Goal: Task Accomplishment & Management: Use online tool/utility

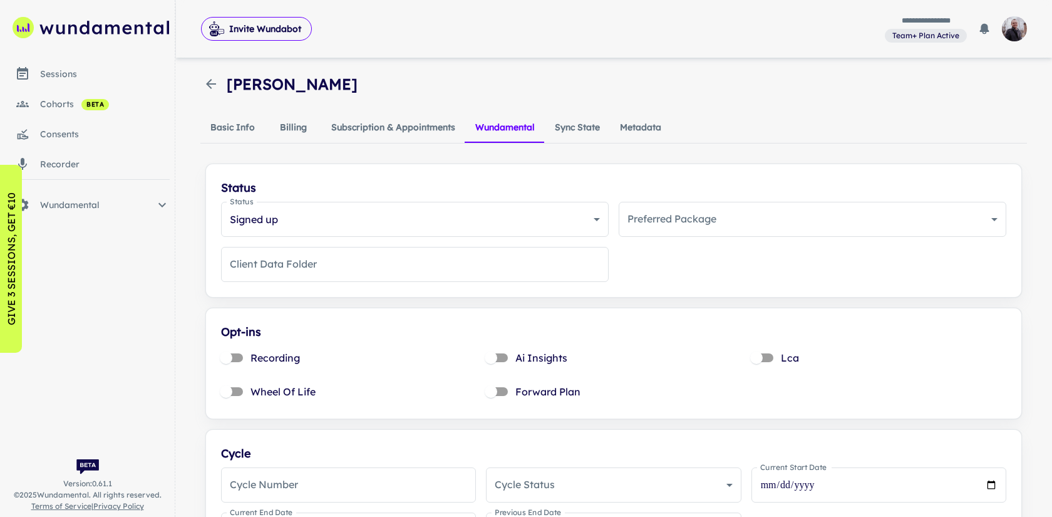
scroll to position [631, 0]
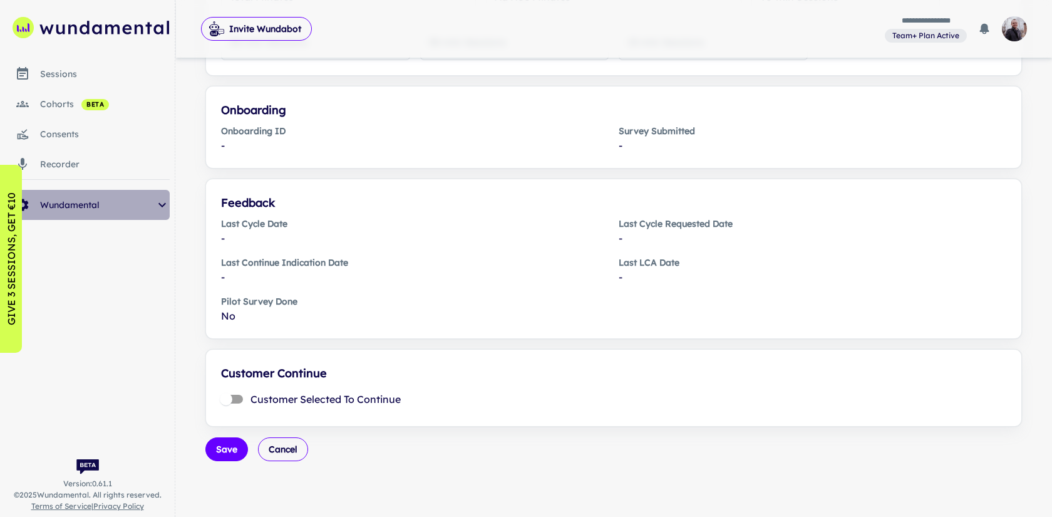
click at [76, 208] on span "Wundamental" at bounding box center [97, 205] width 115 height 14
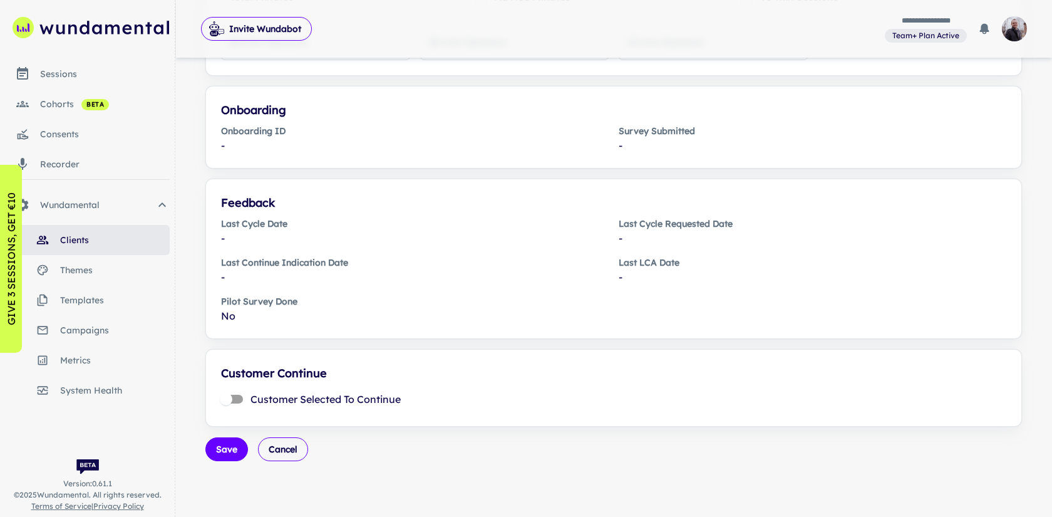
click at [86, 386] on span "system health" at bounding box center [115, 390] width 110 height 14
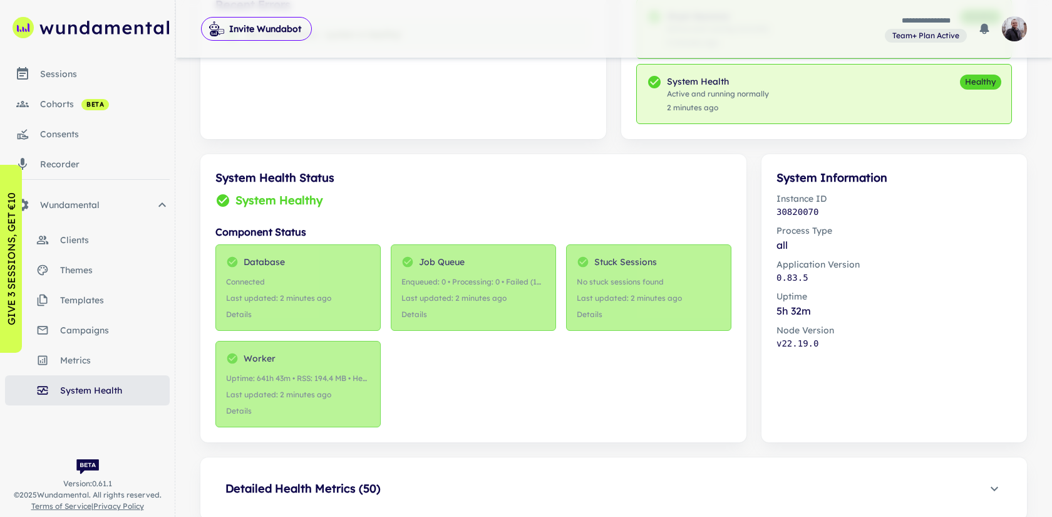
scroll to position [373, 0]
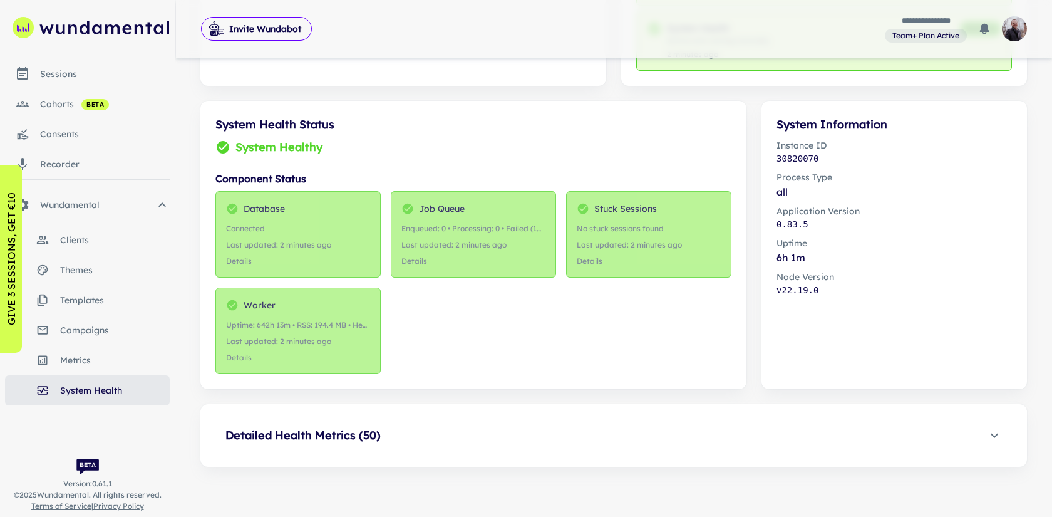
click at [71, 111] on link "cohorts beta" at bounding box center [87, 104] width 165 height 30
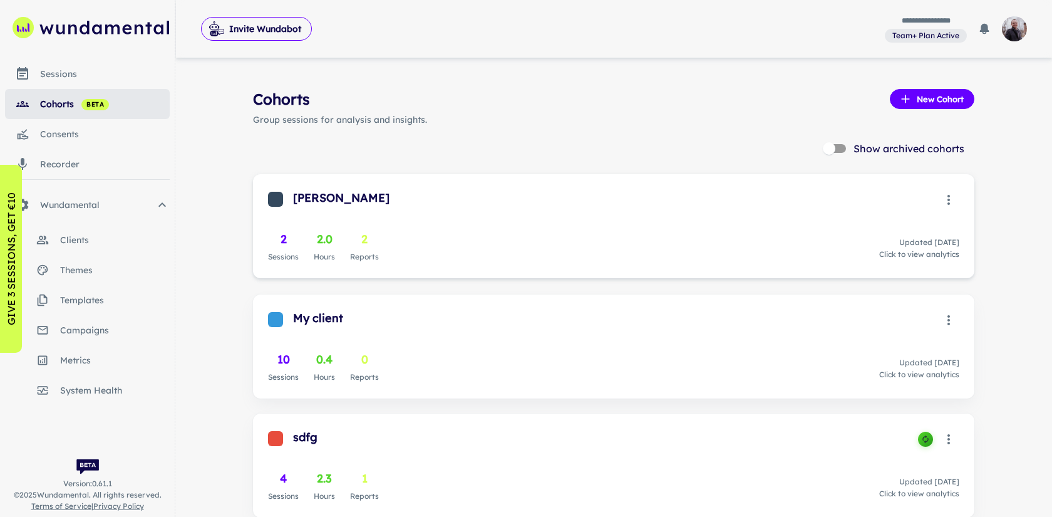
click at [413, 215] on div "[PERSON_NAME] 2 Sessions 2.0 Hours 2 Reports Updated [DATE] Click to view analy…" at bounding box center [613, 226] width 721 height 104
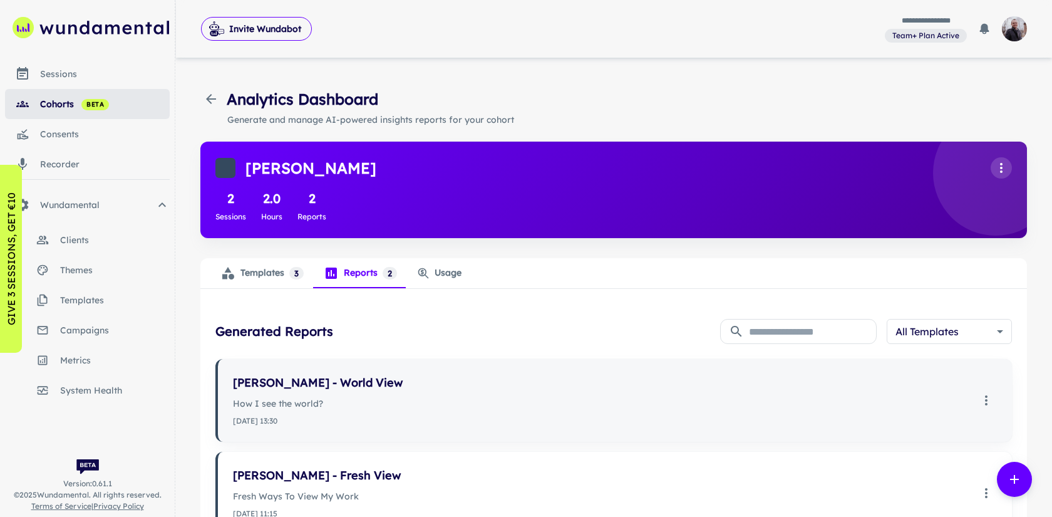
scroll to position [98, 0]
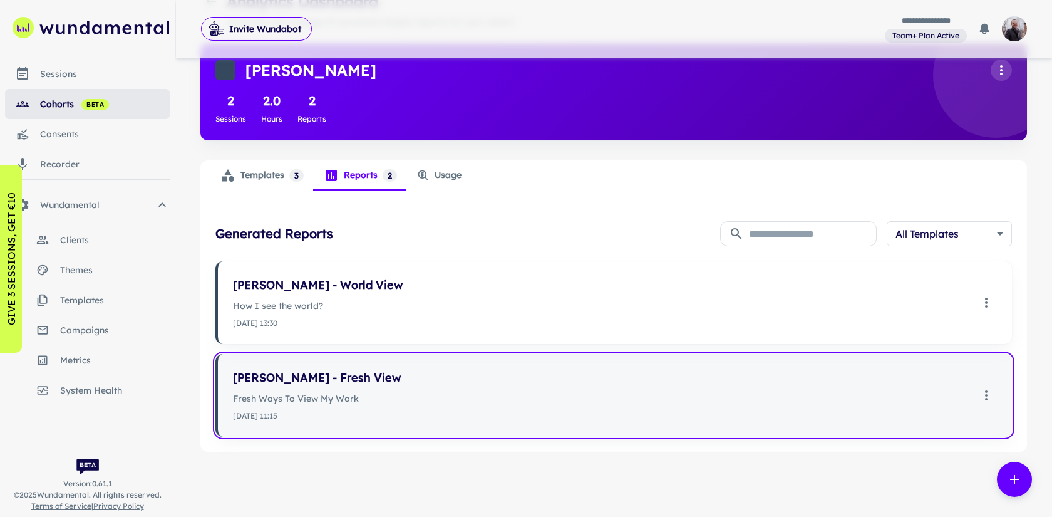
click at [475, 389] on div "[PERSON_NAME] - Fresh View Fresh Ways To View My Work [DATE] 11:15" at bounding box center [602, 395] width 738 height 53
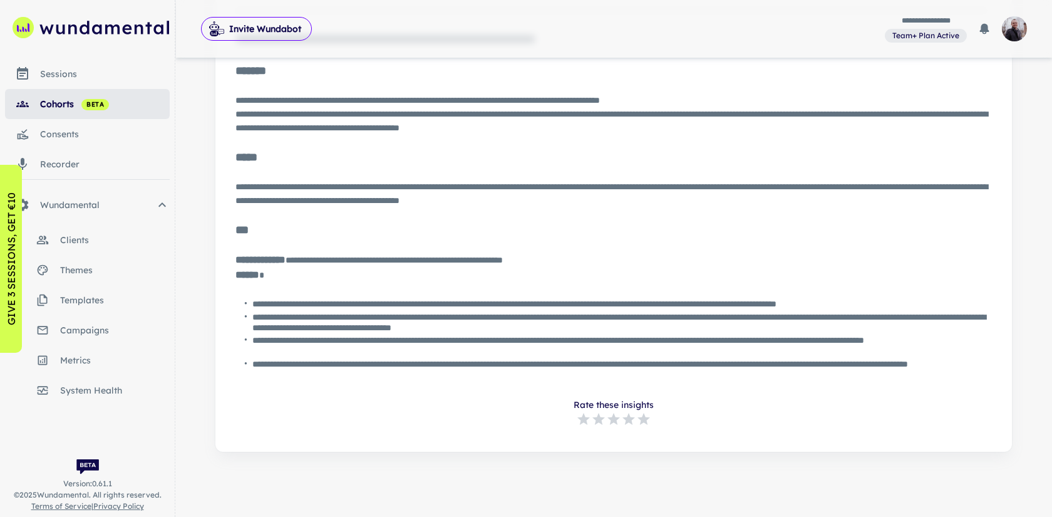
scroll to position [1078, 0]
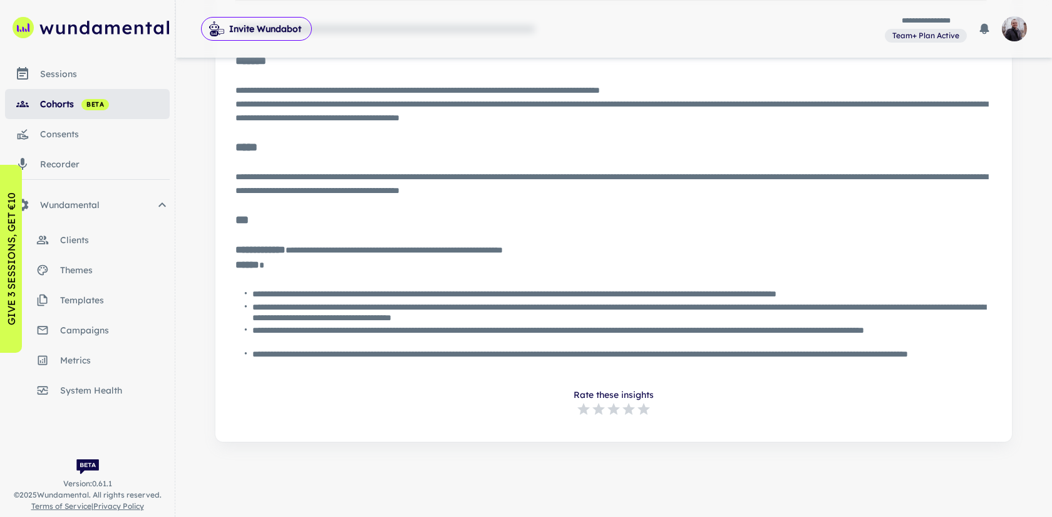
click at [88, 277] on link "themes" at bounding box center [87, 270] width 165 height 30
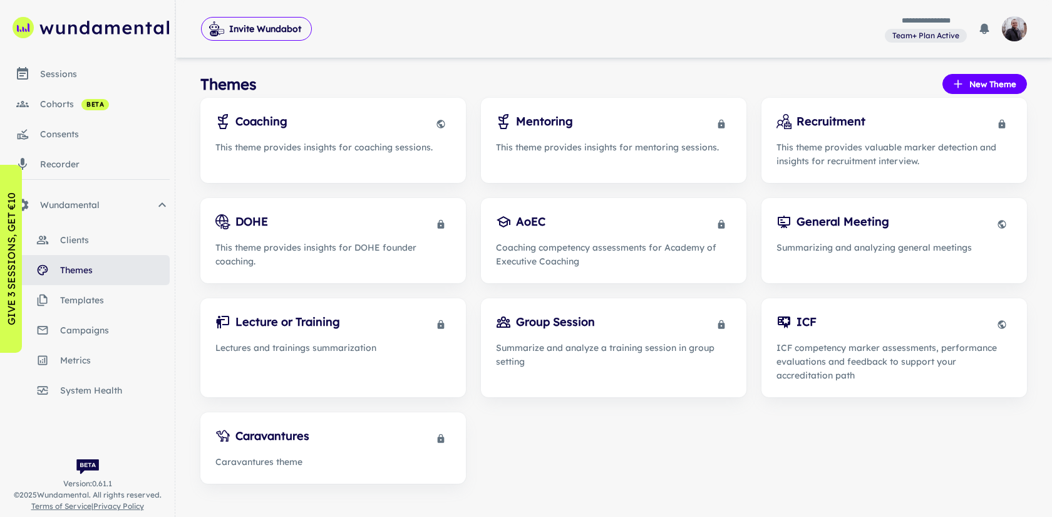
click at [108, 302] on span "templates" at bounding box center [115, 300] width 110 height 14
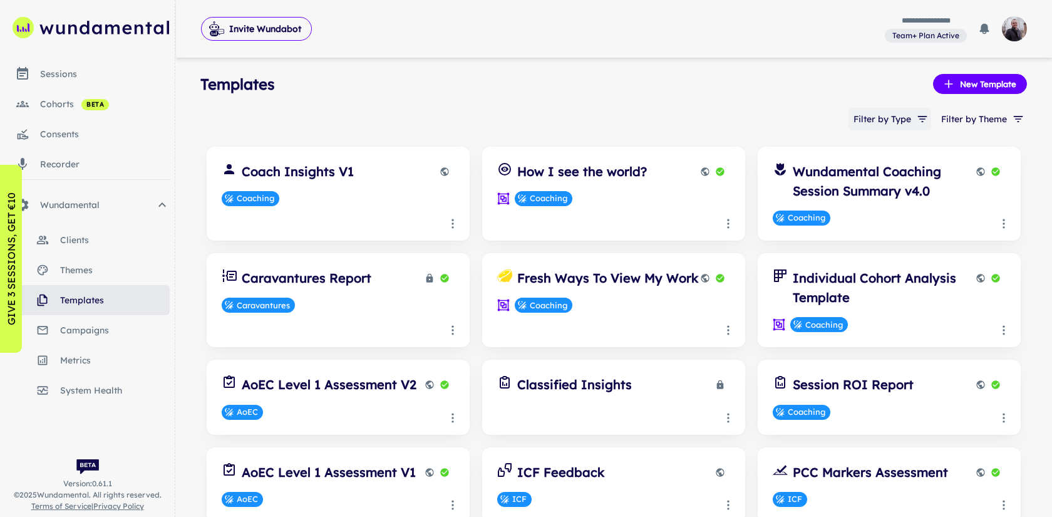
click at [921, 116] on icon "button" at bounding box center [922, 119] width 13 height 13
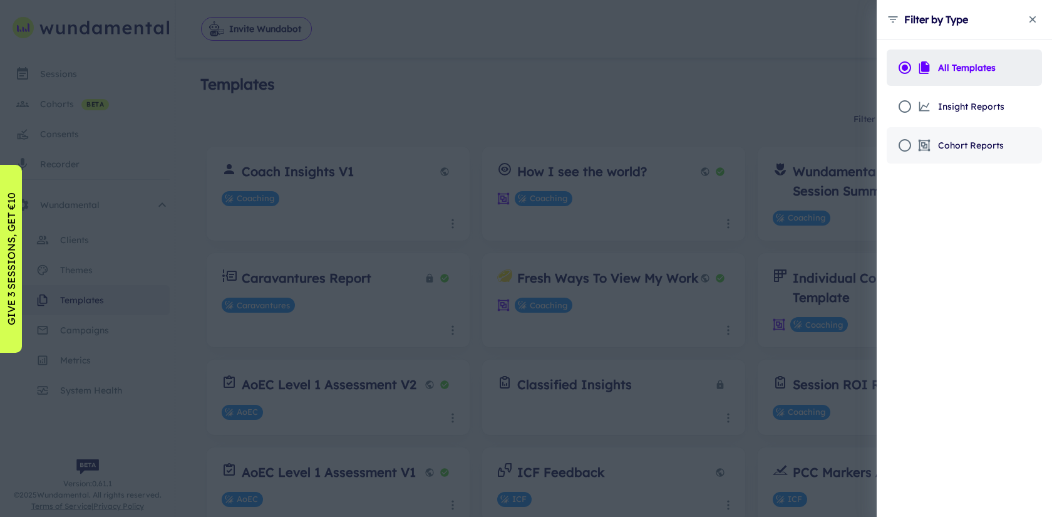
click at [929, 139] on icon "scrollable content" at bounding box center [924, 145] width 13 height 13
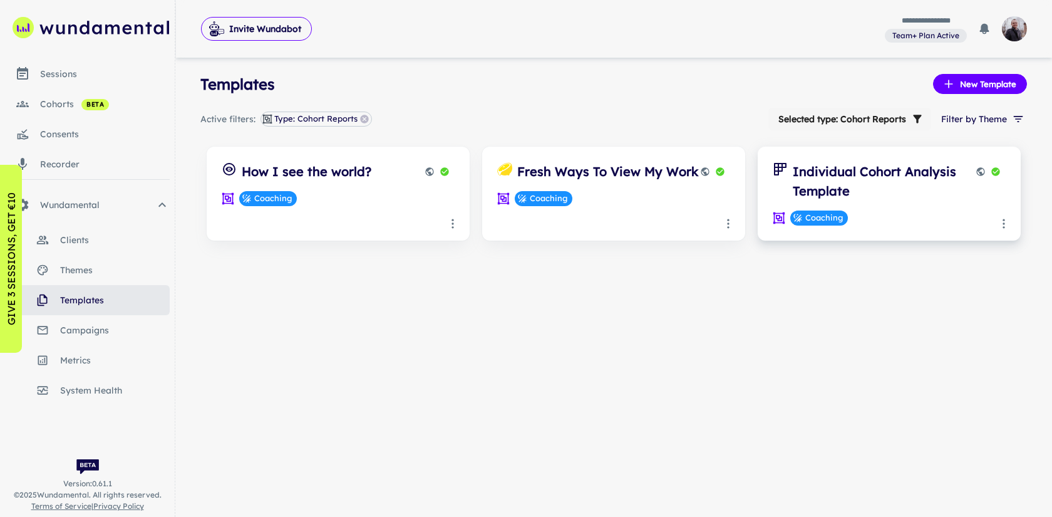
click at [840, 196] on h6 "Individual Cohort Analysis Template" at bounding box center [889, 181] width 193 height 39
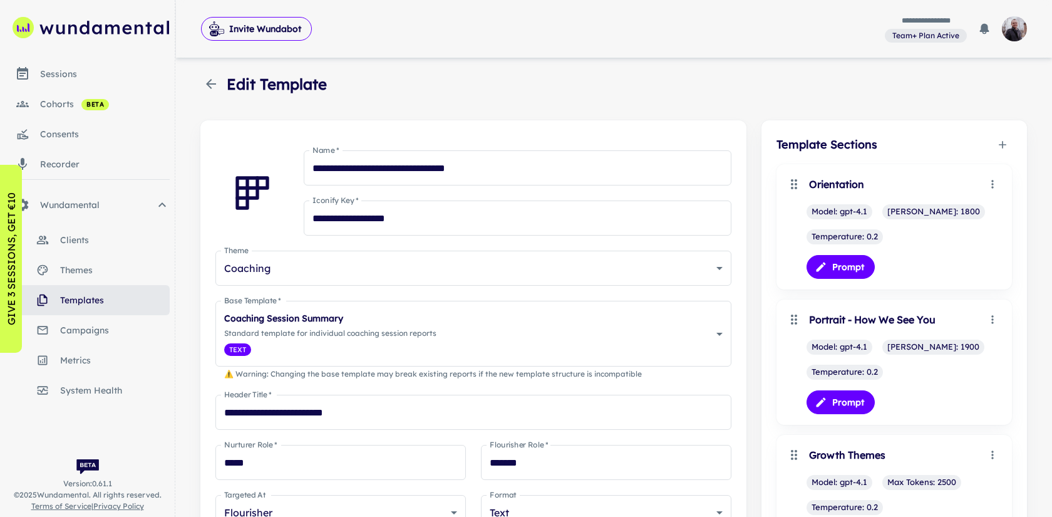
click at [215, 79] on icon "button" at bounding box center [211, 83] width 15 height 15
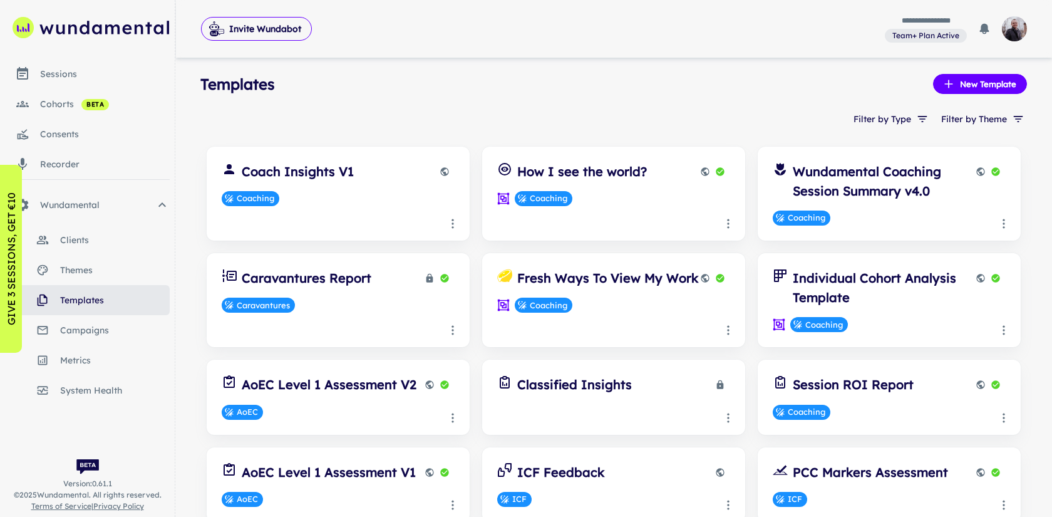
click at [88, 96] on link "cohorts beta" at bounding box center [87, 104] width 165 height 30
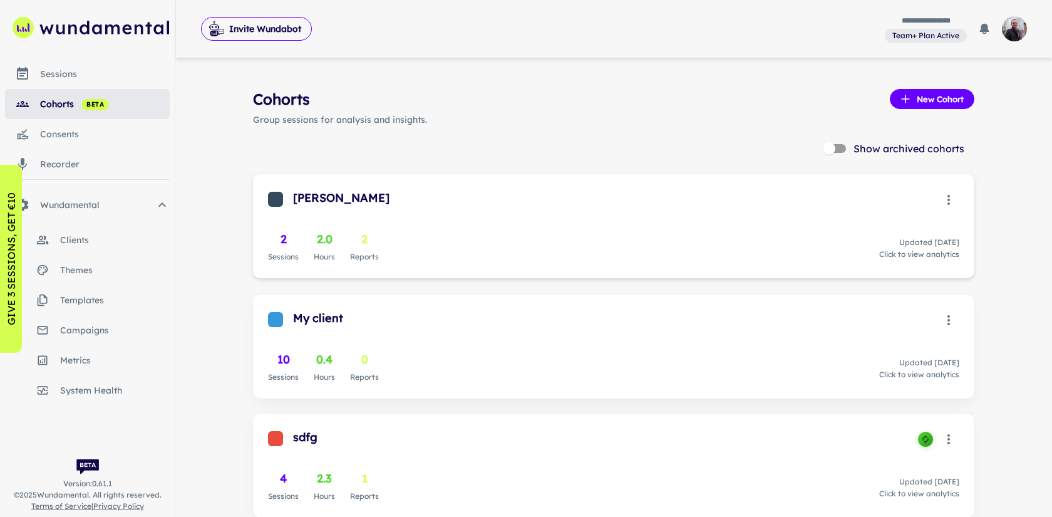
click at [573, 248] on div "2 Sessions 2.0 Hours 2 Reports Updated [DATE] Click to view analytics" at bounding box center [613, 246] width 691 height 33
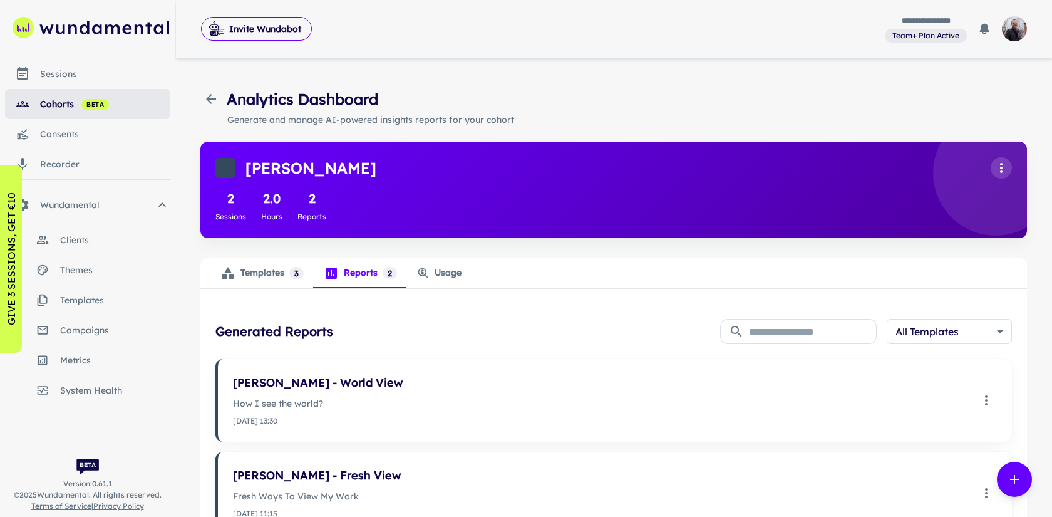
click at [259, 276] on div "Templates 3" at bounding box center [261, 273] width 83 height 15
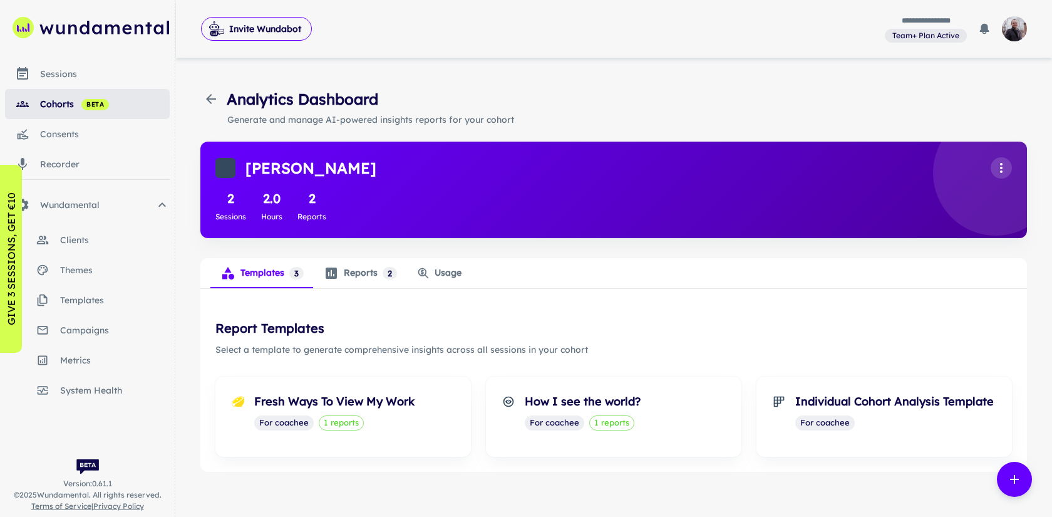
drag, startPoint x: 741, startPoint y: 359, endPoint x: 268, endPoint y: 473, distance: 486.2
click at [268, 473] on div "Analytics Dashboard Generate and manage AI-powered insights reports for your co…" at bounding box center [613, 280] width 857 height 414
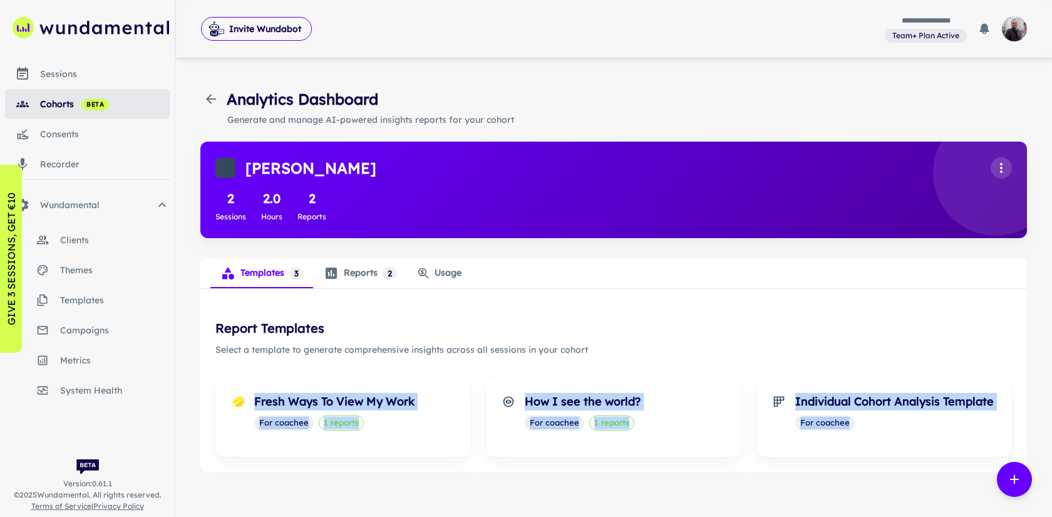
drag, startPoint x: 208, startPoint y: 364, endPoint x: 742, endPoint y: 463, distance: 543.2
click at [742, 463] on div "Report Templates Select a template to generate comprehensive insights across al…" at bounding box center [613, 388] width 827 height 168
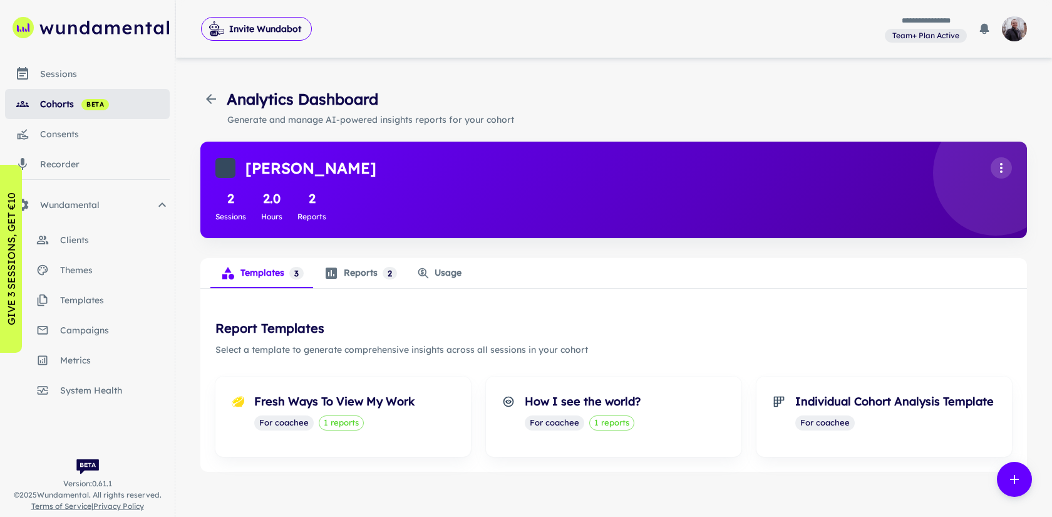
click at [749, 323] on h5 "Report Templates" at bounding box center [613, 328] width 797 height 19
